Goal: Information Seeking & Learning: Compare options

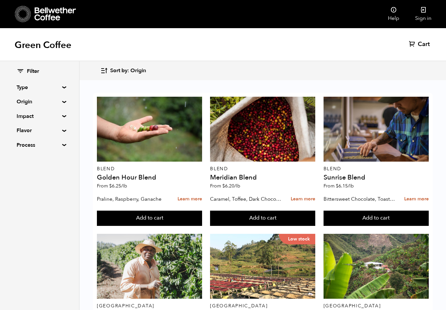
click at [62, 102] on summary "Origin" at bounding box center [40, 102] width 46 height 8
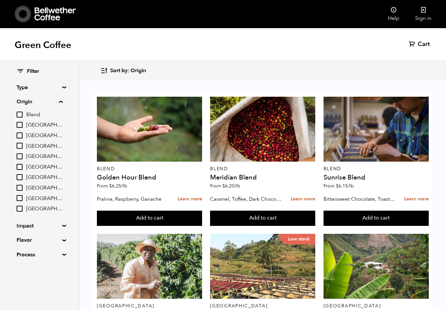
click at [61, 221] on div "Filter Type Blend Single Origin Decaf Seasonal Year Round Origin Blend [GEOGRAP…" at bounding box center [39, 163] width 79 height 204
click at [62, 224] on summary "Impact" at bounding box center [40, 226] width 46 height 8
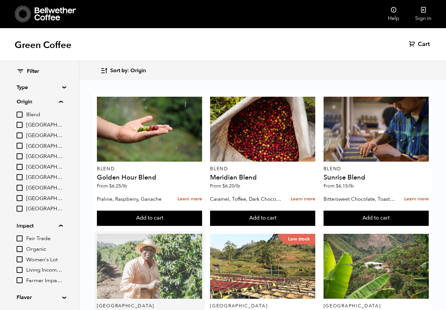
scroll to position [88, 0]
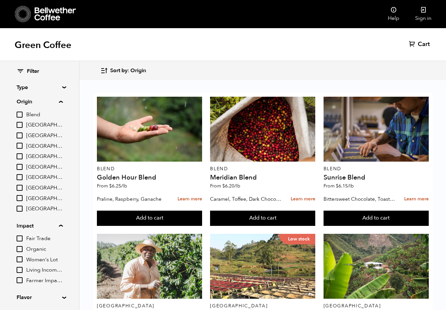
click at [53, 278] on span "Farmer Impact Fund" at bounding box center [44, 281] width 36 height 7
click at [0, 0] on input "Farmer Impact Fund" at bounding box center [0, 0] width 0 height 0
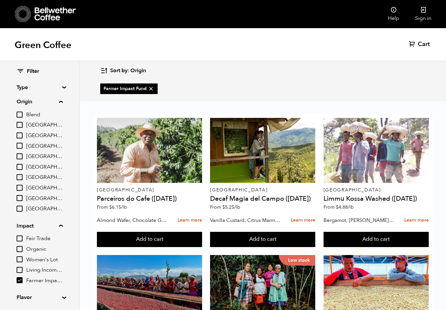
click at [53, 278] on span "Farmer Impact Fund" at bounding box center [44, 281] width 36 height 7
click at [0, 0] on input "Farmer Impact Fund" at bounding box center [0, 0] width 0 height 0
checkbox input "false"
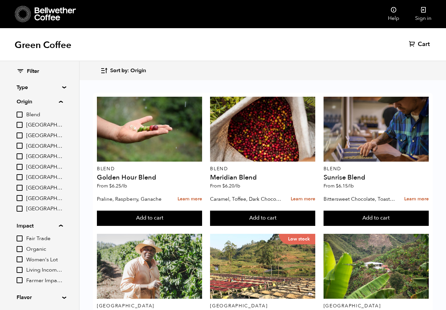
click at [38, 267] on span "Living Income Pricing" at bounding box center [44, 270] width 36 height 7
click at [0, 0] on input "Living Income Pricing" at bounding box center [0, 0] width 0 height 0
checkbox input "true"
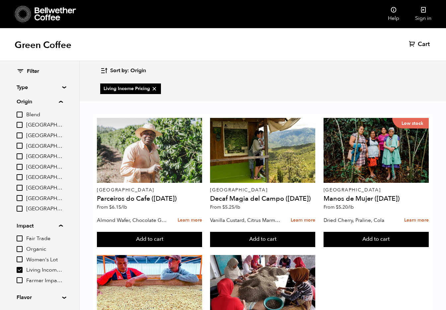
click at [22, 278] on input "Farmer Impact Fund" at bounding box center [20, 281] width 6 height 6
checkbox input "true"
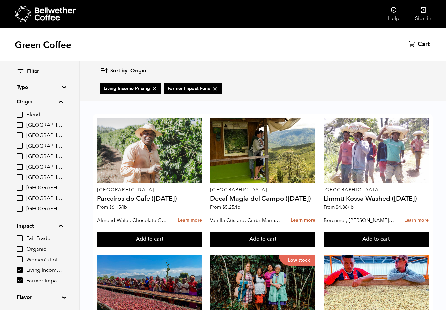
click at [23, 260] on div "Fair Trade Organic Women's Lot Living Income Pricing Farmer Impact Fund" at bounding box center [40, 260] width 46 height 50
click at [20, 257] on input "Women's Lot" at bounding box center [20, 260] width 6 height 6
checkbox input "true"
click at [20, 246] on input "Organic" at bounding box center [20, 249] width 6 height 6
checkbox input "true"
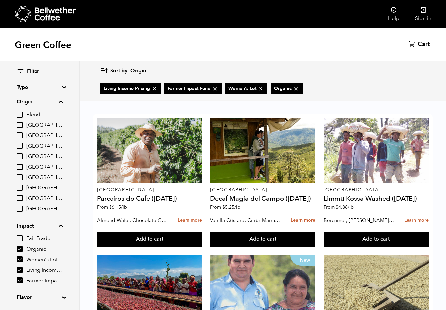
click at [20, 237] on input "Fair Trade" at bounding box center [20, 239] width 6 height 6
checkbox input "true"
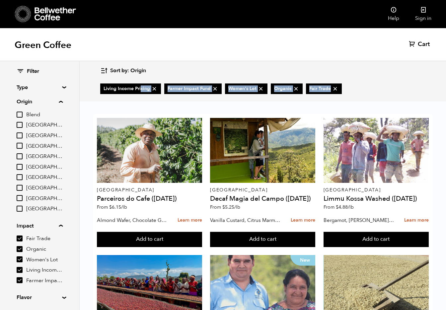
drag, startPoint x: 371, startPoint y: 89, endPoint x: 103, endPoint y: 84, distance: 267.6
click at [103, 84] on div "Living Income Pricing Farmer Impact Fund Women's Lot Organic Fair Trade" at bounding box center [262, 89] width 325 height 21
copy ul "Living Income Pricing Farmer Impact Fund Women's Lot Organic Fair Trade"
